Goal: Find specific page/section: Find specific page/section

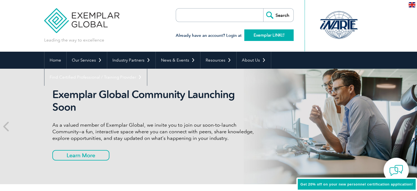
click at [273, 35] on link "Exemplar LINK" at bounding box center [268, 35] width 49 height 12
click at [290, 11] on input "Search" at bounding box center [278, 14] width 30 height 13
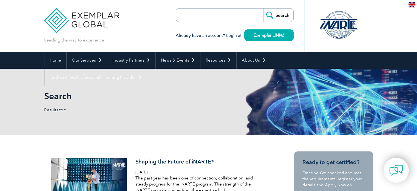
click at [61, 107] on p "Results for:" at bounding box center [126, 110] width 164 height 6
